Goal: Navigation & Orientation: Find specific page/section

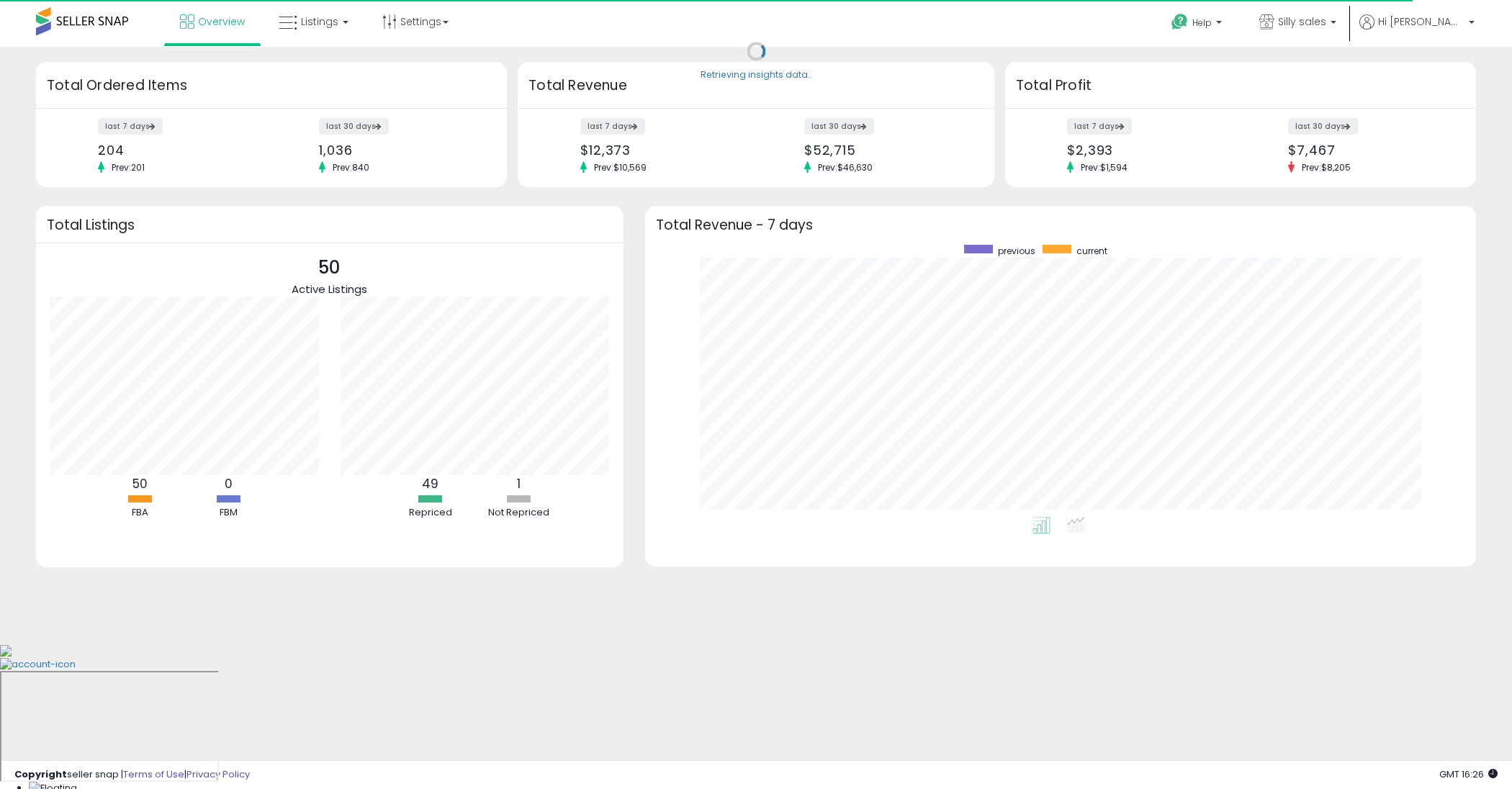
scroll to position [272, 802]
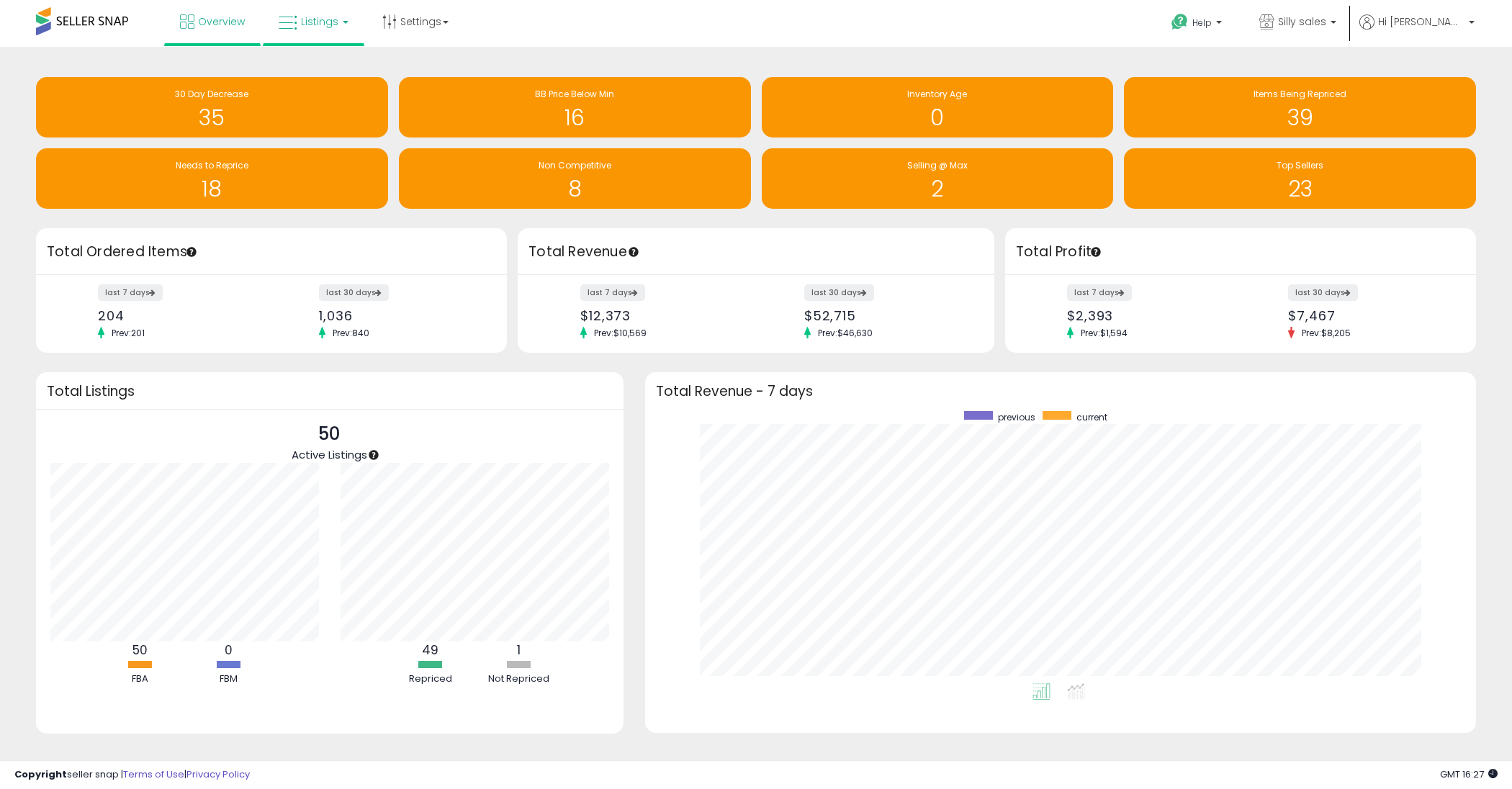
click at [295, 23] on icon at bounding box center [287, 23] width 19 height 19
click at [301, 70] on icon at bounding box center [324, 71] width 62 height 19
